Goal: Task Accomplishment & Management: Complete application form

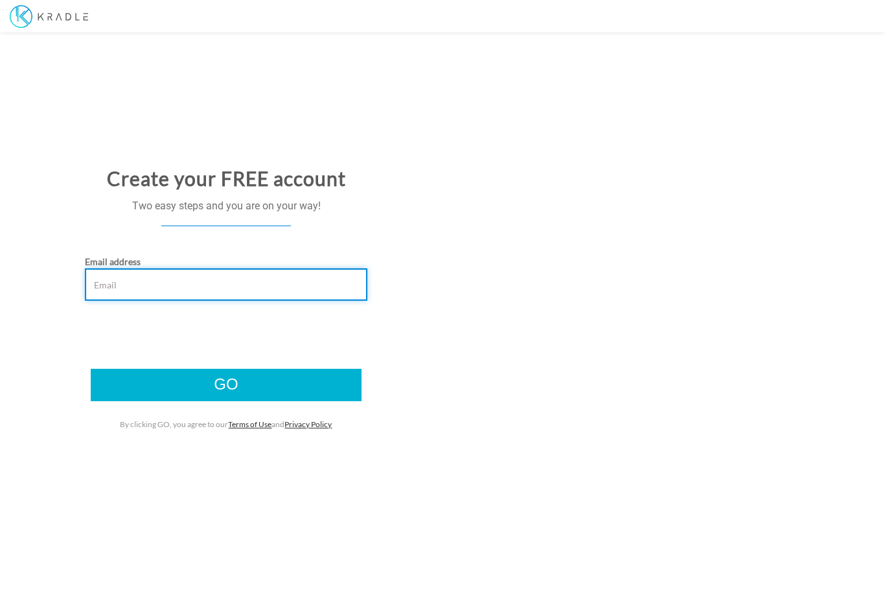
click at [284, 288] on input "Email address" at bounding box center [226, 284] width 282 height 32
type input "[EMAIL_ADDRESS][DOMAIN_NAME]"
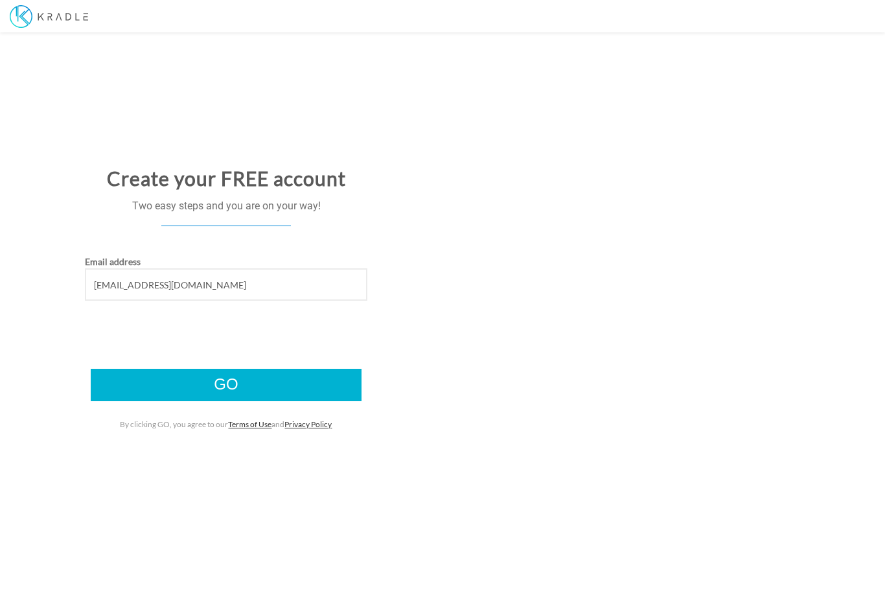
click at [305, 386] on input "Go" at bounding box center [226, 385] width 271 height 32
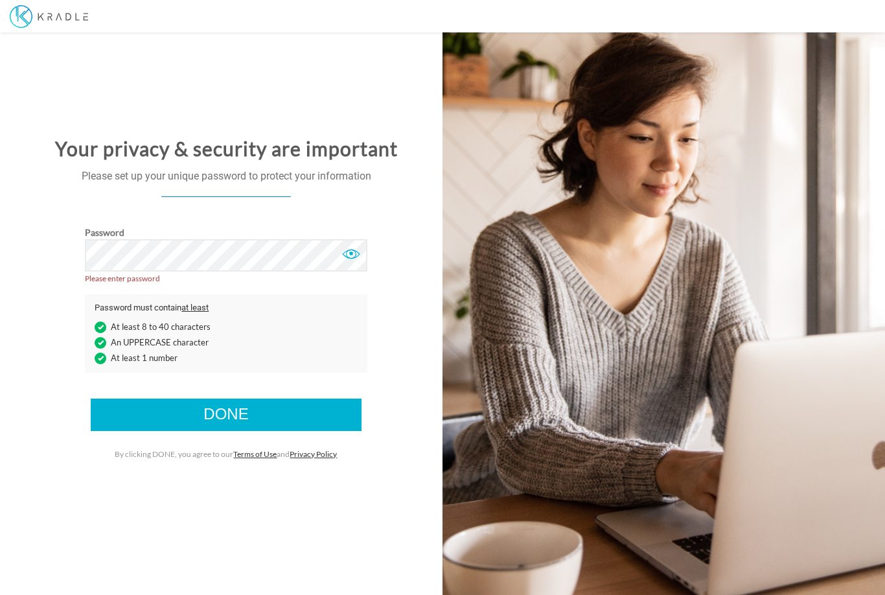
click at [314, 414] on input "Done" at bounding box center [226, 415] width 271 height 32
click at [321, 412] on input "Done" at bounding box center [226, 415] width 271 height 32
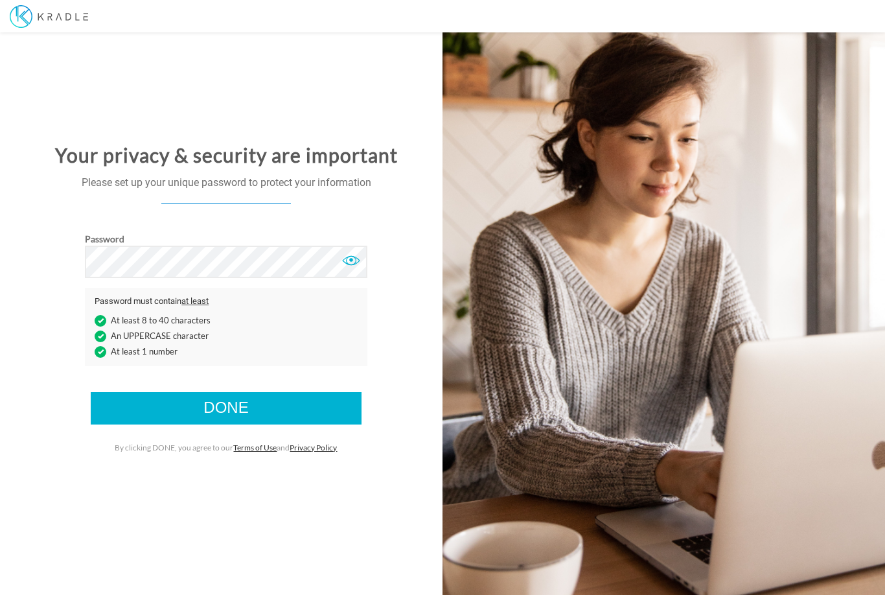
click at [285, 400] on input "Done" at bounding box center [226, 408] width 271 height 32
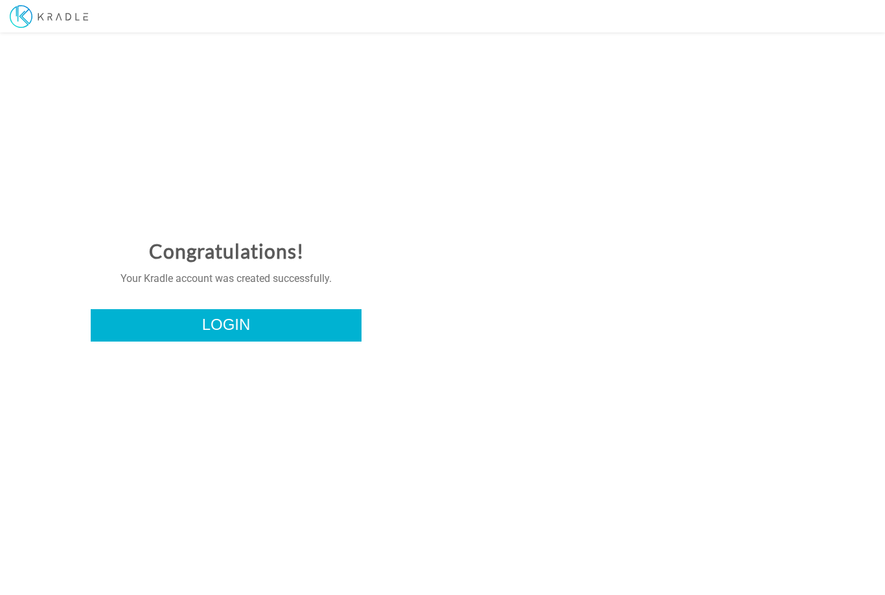
click at [303, 318] on link "Login" at bounding box center [226, 325] width 271 height 32
